Goal: Information Seeking & Learning: Check status

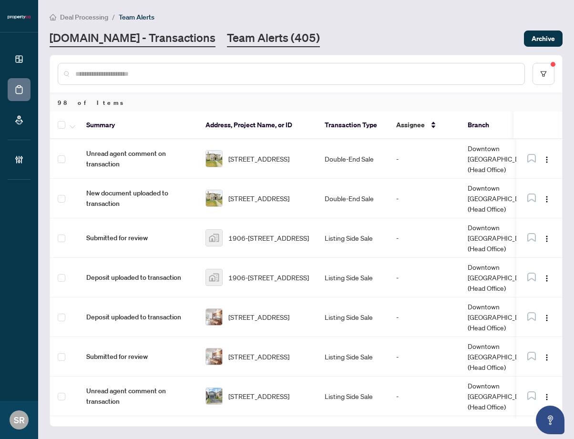
click at [174, 38] on link "[DOMAIN_NAME] - Transactions" at bounding box center [133, 38] width 166 height 17
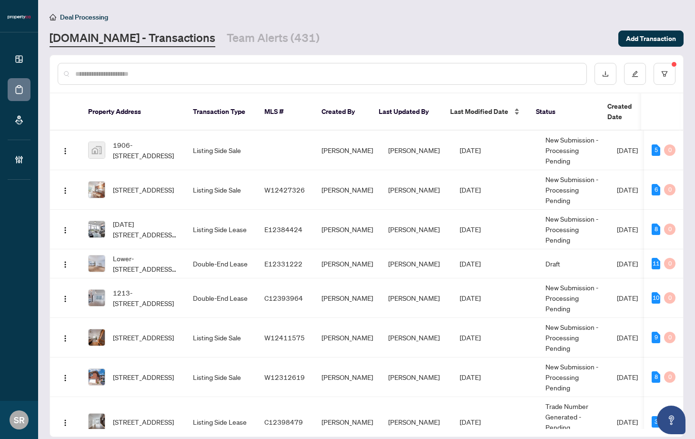
click at [514, 106] on div "Last Modified Date" at bounding box center [485, 111] width 71 height 10
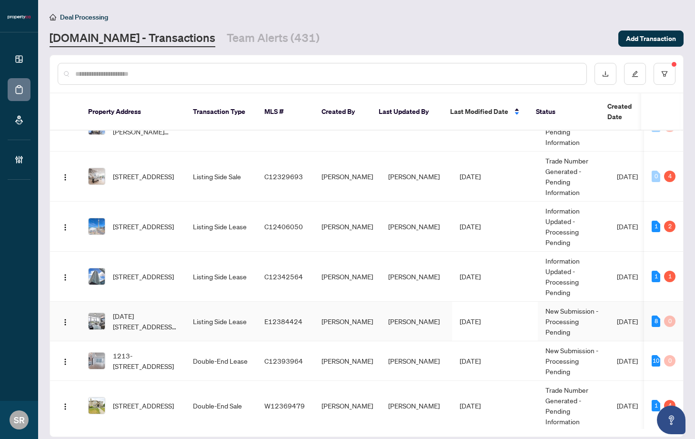
scroll to position [136, 0]
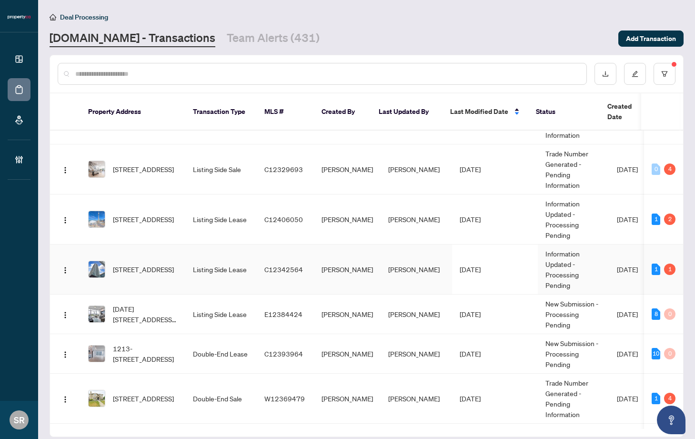
click at [272, 277] on td "C12342564" at bounding box center [285, 269] width 57 height 50
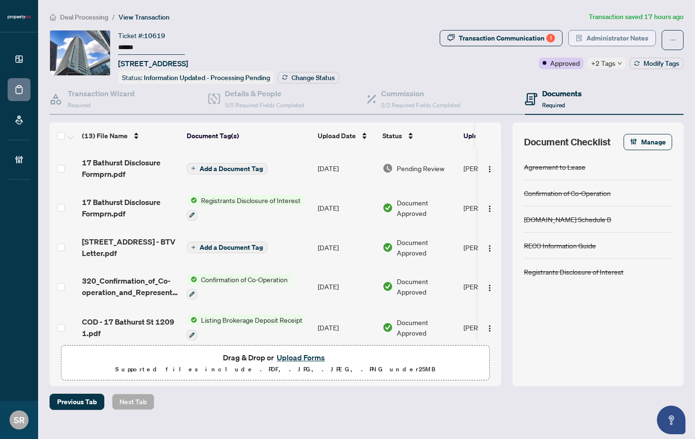
click at [573, 38] on span "Administrator Notes" at bounding box center [617, 37] width 62 height 15
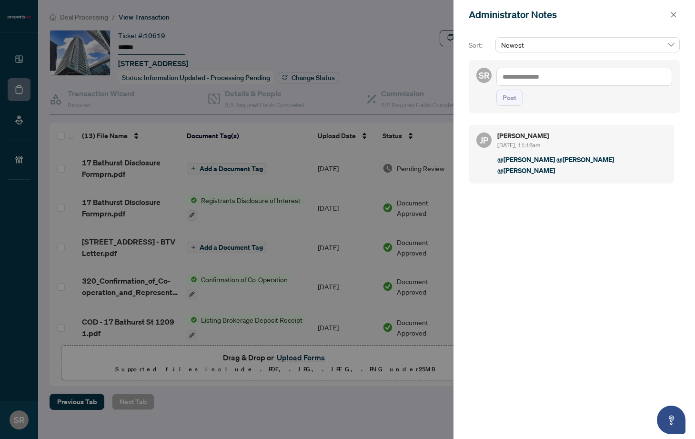
click at [573, 19] on span "button" at bounding box center [673, 14] width 7 height 15
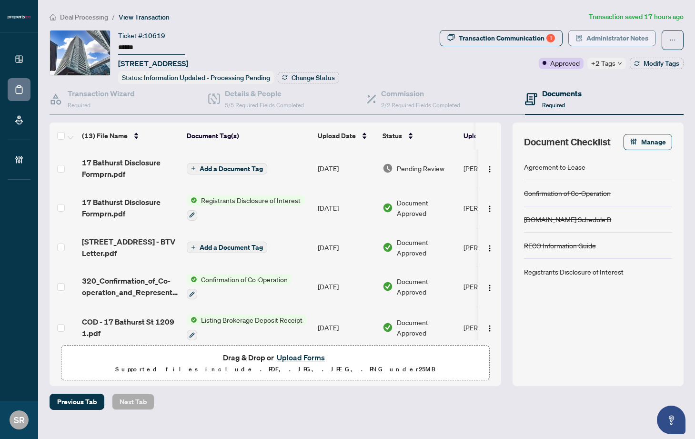
click at [573, 35] on span "Administrator Notes" at bounding box center [617, 37] width 62 height 15
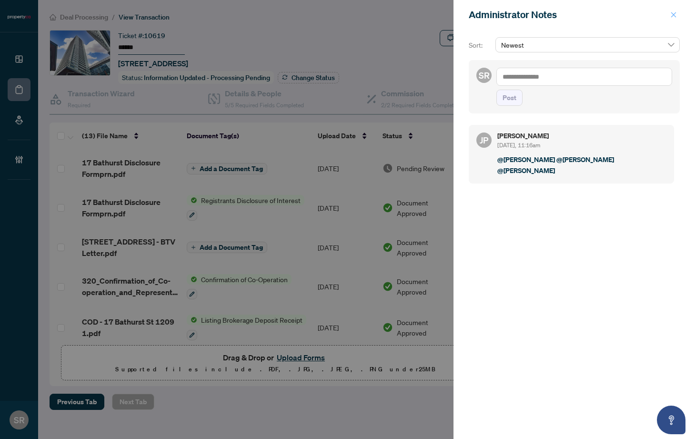
click at [573, 12] on icon "close" at bounding box center [673, 14] width 7 height 7
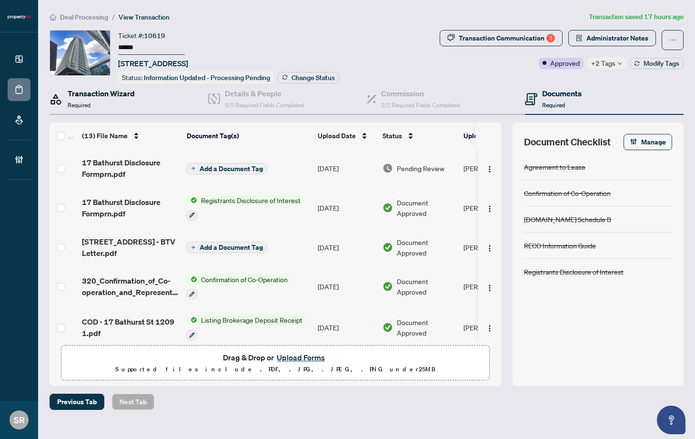
click at [116, 97] on h4 "Transaction Wizard" at bounding box center [101, 93] width 67 height 11
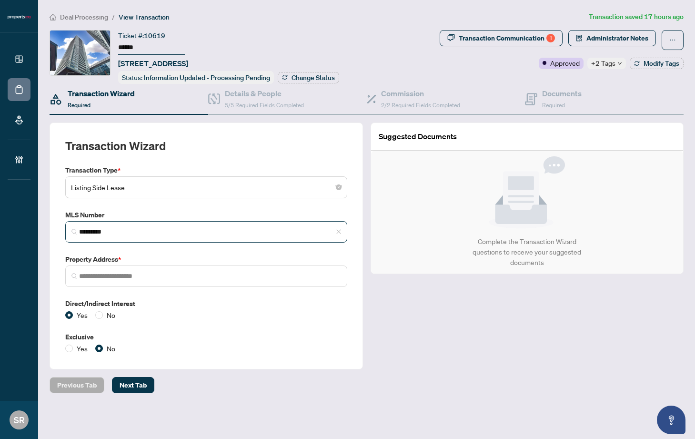
type input "**********"
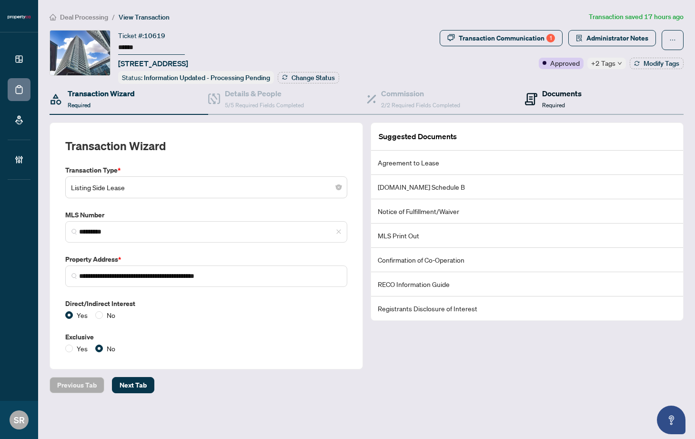
click at [572, 99] on div "Documents Required" at bounding box center [562, 99] width 40 height 22
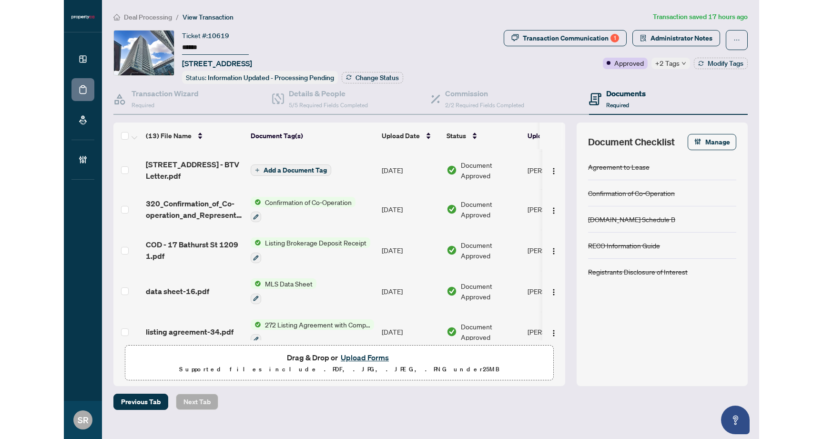
scroll to position [93, 0]
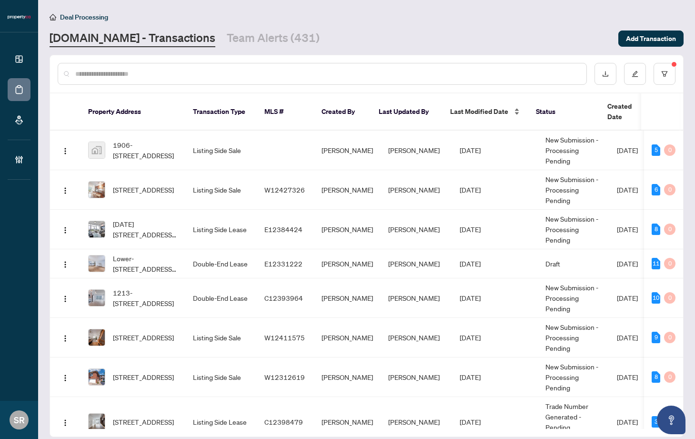
click at [515, 107] on div "Last Modified Date" at bounding box center [485, 111] width 71 height 10
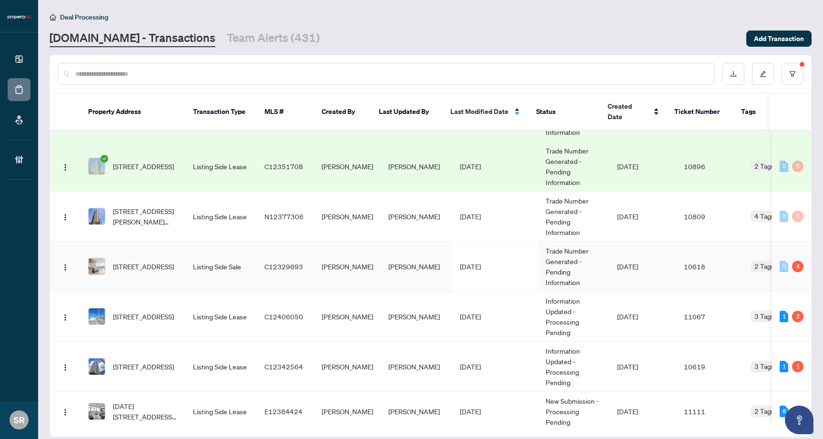
scroll to position [42, 0]
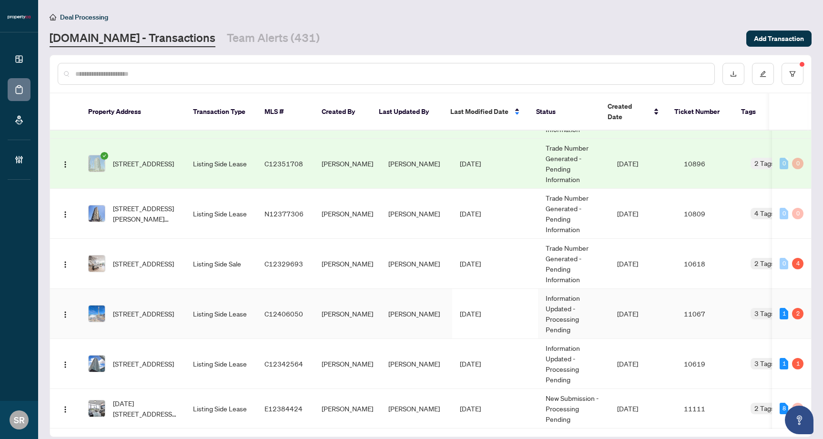
click at [401, 318] on td "[PERSON_NAME]" at bounding box center [416, 314] width 71 height 50
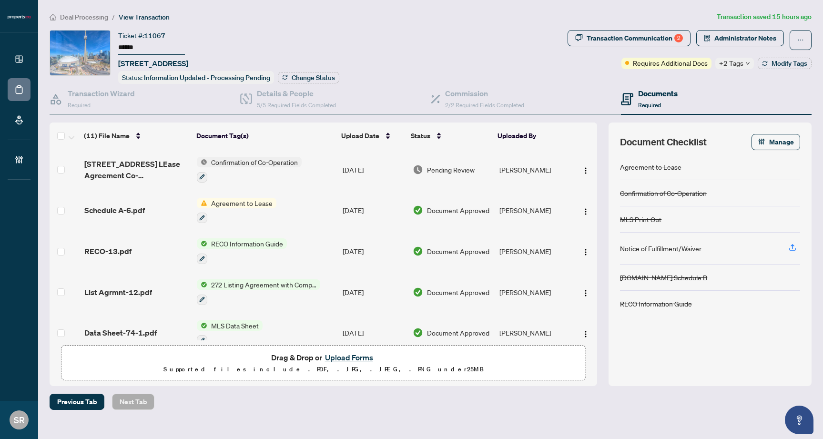
scroll to position [2, 0]
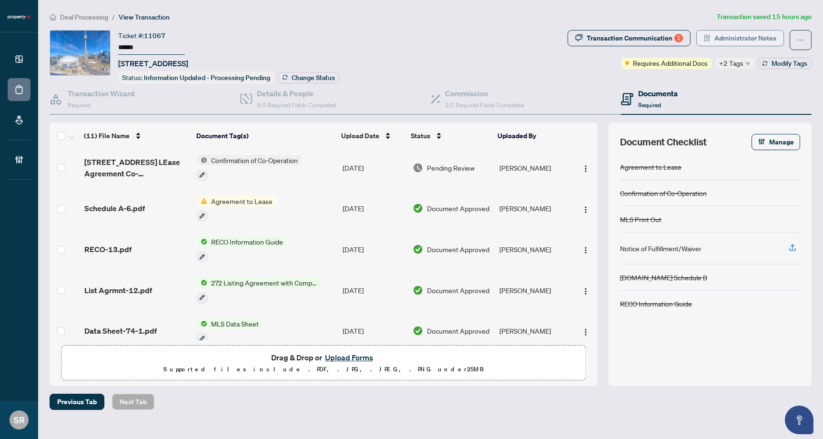
click at [573, 39] on span "Administrator Notes" at bounding box center [745, 37] width 62 height 15
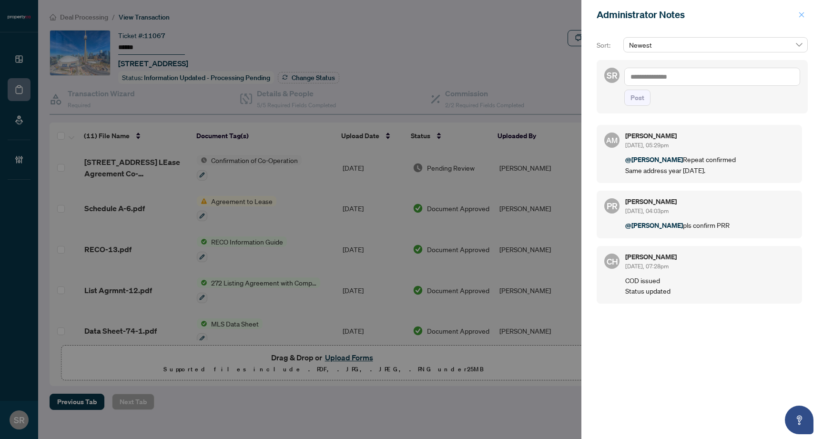
click at [573, 13] on icon "close" at bounding box center [801, 14] width 7 height 7
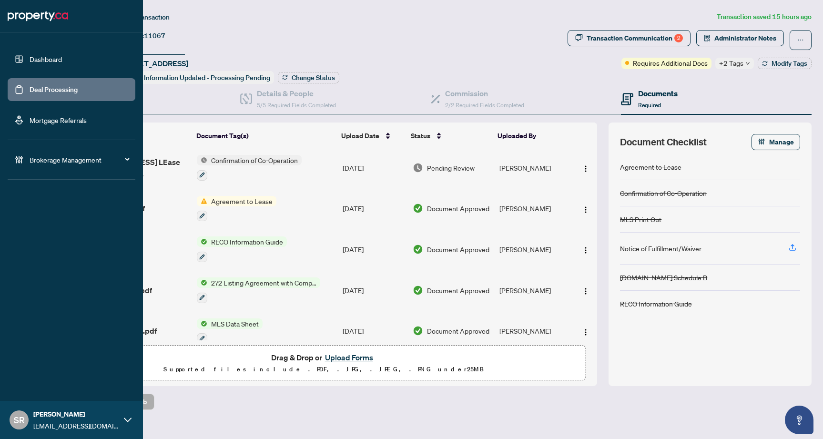
click at [54, 90] on link "Deal Processing" at bounding box center [54, 89] width 48 height 9
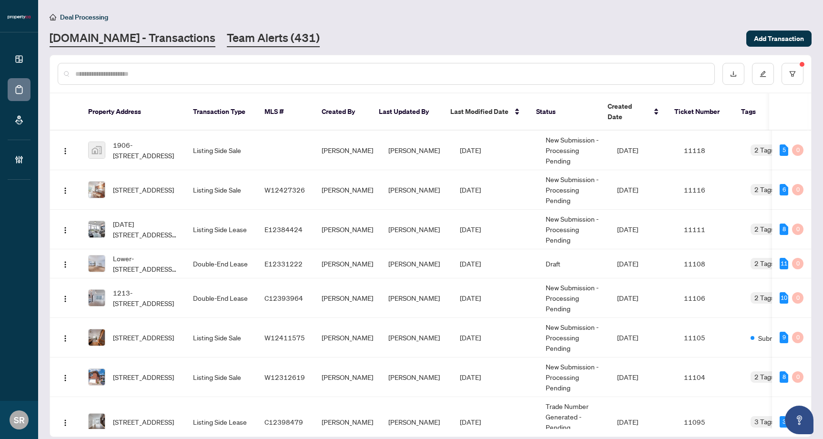
click at [242, 38] on link "Team Alerts (431)" at bounding box center [273, 38] width 93 height 17
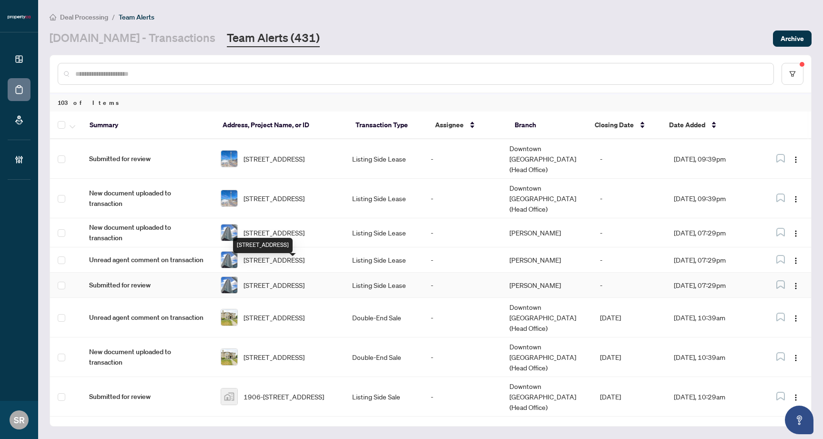
click at [290, 280] on span "[STREET_ADDRESS]" at bounding box center [273, 285] width 61 height 10
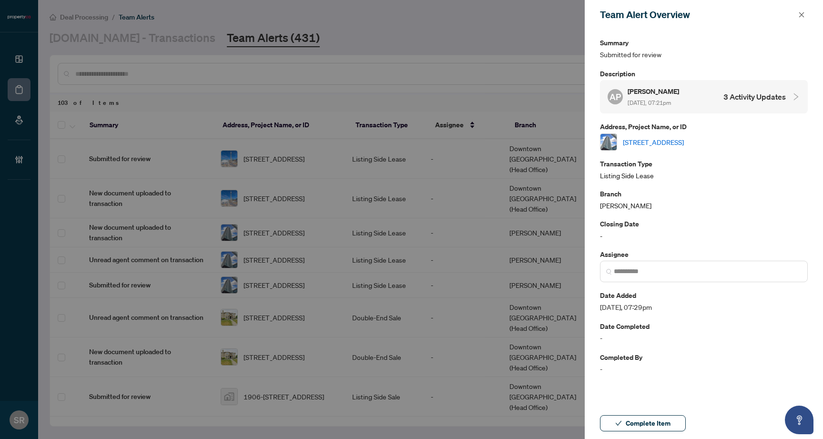
click at [573, 141] on link "[STREET_ADDRESS]" at bounding box center [653, 142] width 61 height 10
click at [573, 14] on icon "close" at bounding box center [801, 14] width 7 height 7
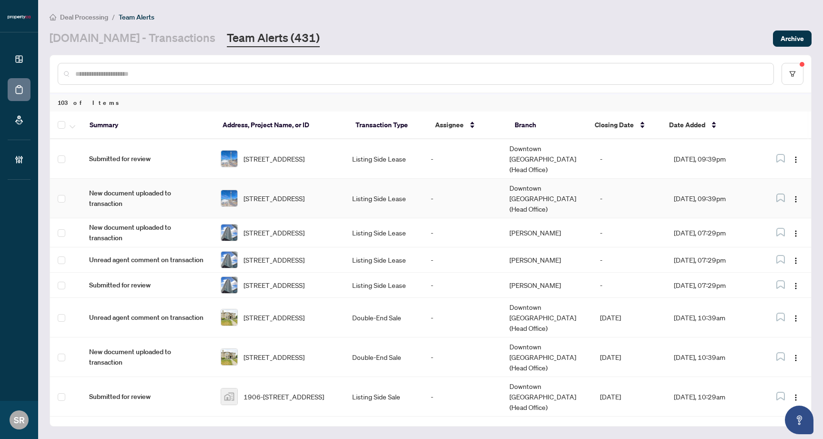
click at [465, 184] on td "-" at bounding box center [462, 199] width 79 height 40
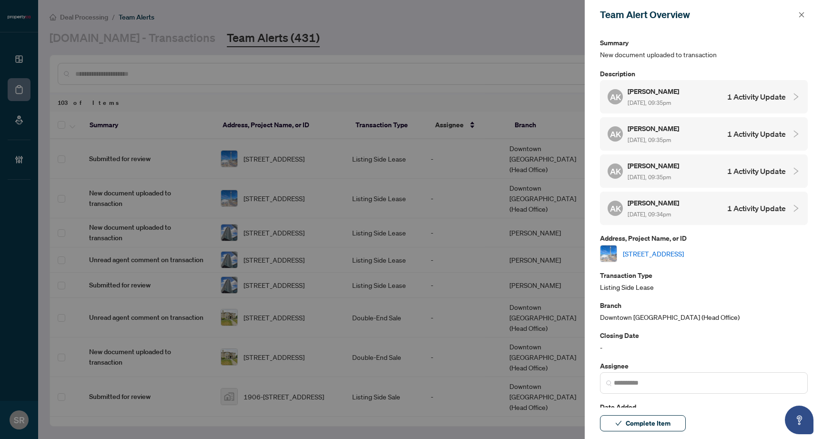
click at [573, 248] on link "[STREET_ADDRESS]" at bounding box center [653, 253] width 61 height 10
click at [573, 14] on icon "close" at bounding box center [801, 14] width 7 height 7
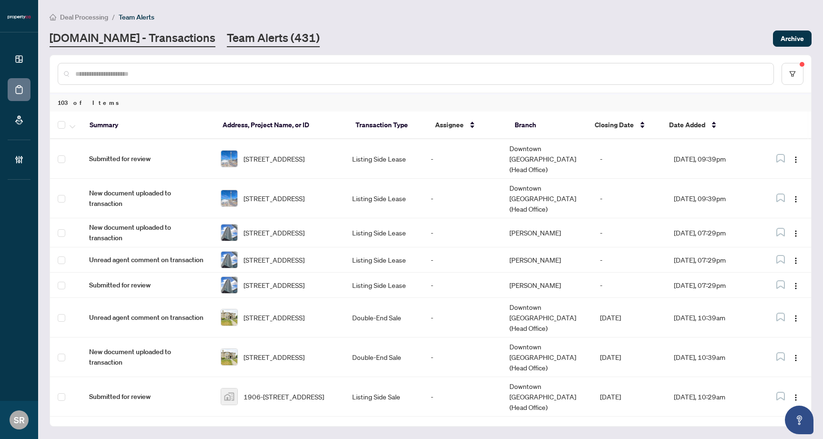
click at [143, 33] on link "[DOMAIN_NAME] - Transactions" at bounding box center [133, 38] width 166 height 17
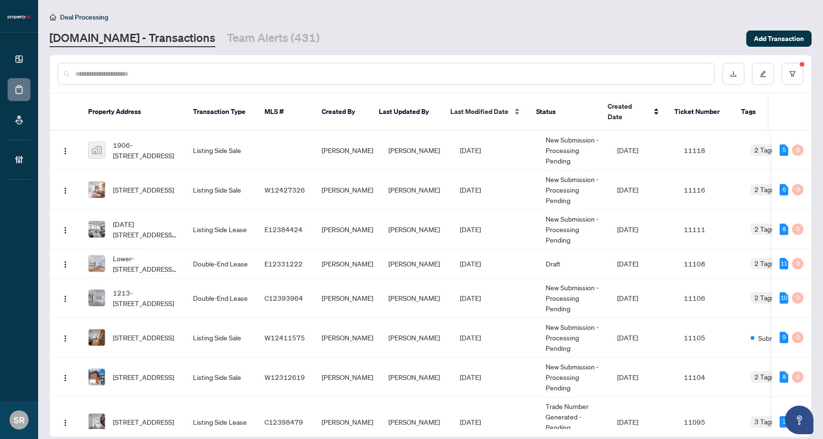
click at [514, 108] on div "Last Modified Date" at bounding box center [485, 111] width 71 height 10
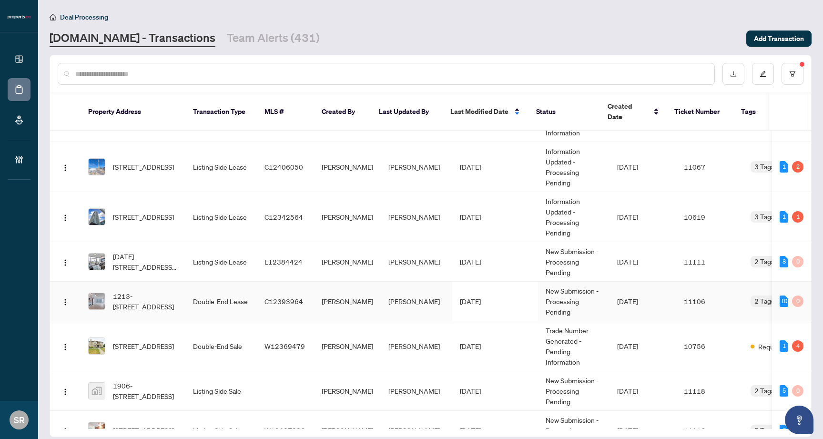
scroll to position [206, 0]
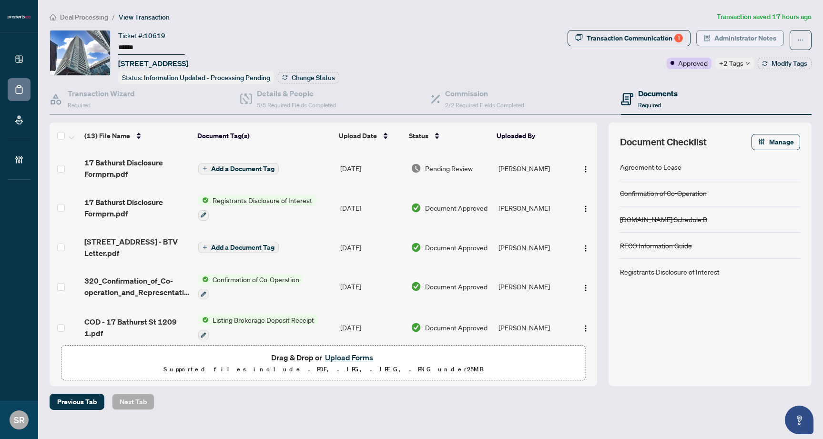
click at [741, 37] on span "Administrator Notes" at bounding box center [745, 37] width 62 height 15
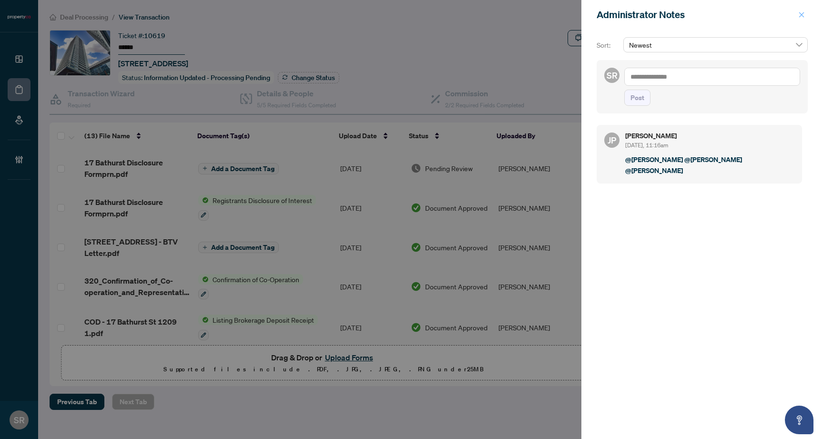
click at [797, 17] on button "button" at bounding box center [801, 14] width 12 height 11
